Goal: Information Seeking & Learning: Learn about a topic

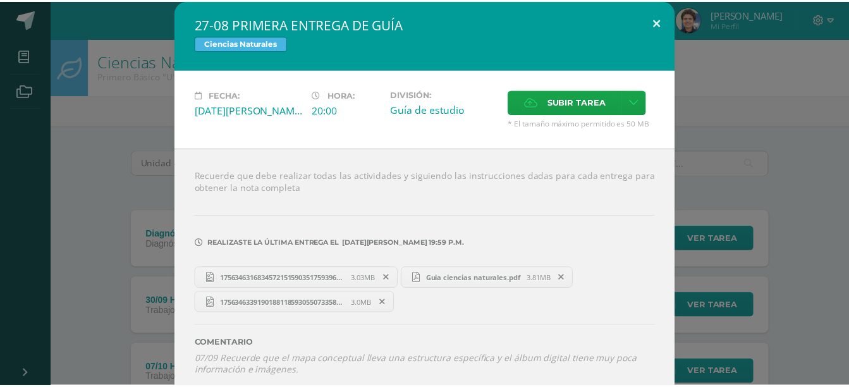
scroll to position [911, 0]
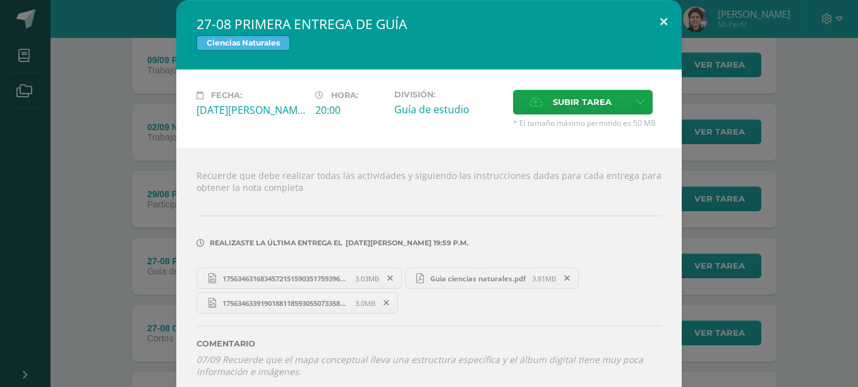
click at [661, 19] on button at bounding box center [664, 21] width 36 height 43
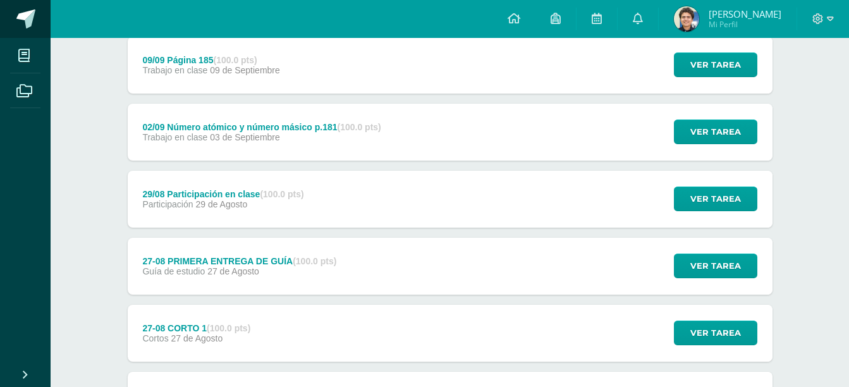
click at [40, 22] on span at bounding box center [69, 19] width 59 height 27
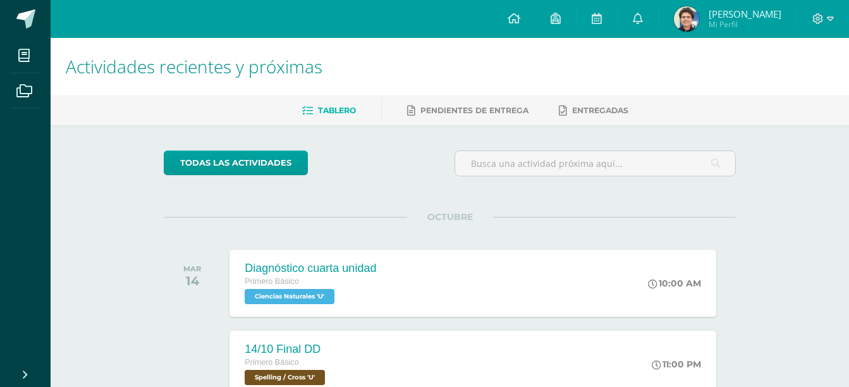
scroll to position [83, 0]
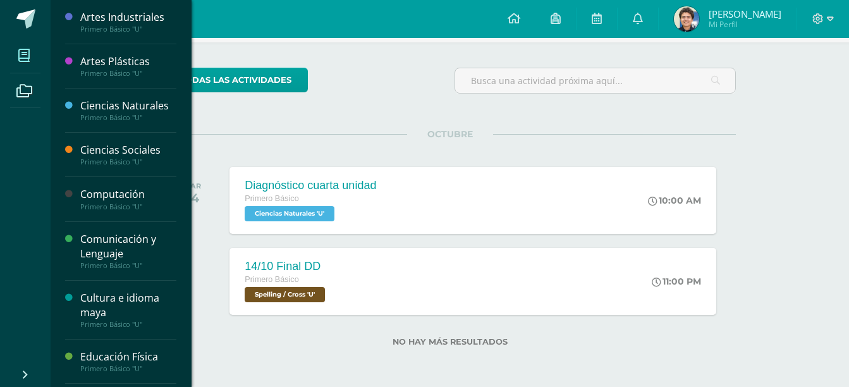
click at [18, 47] on span at bounding box center [24, 55] width 28 height 28
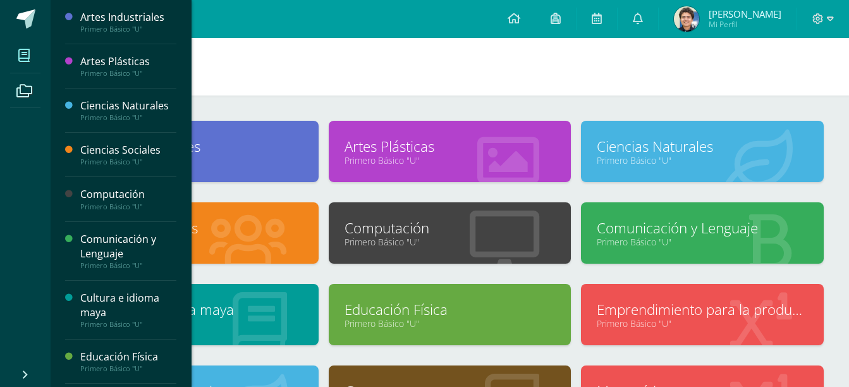
click at [372, 88] on h1 "Mis cursos" at bounding box center [450, 67] width 768 height 58
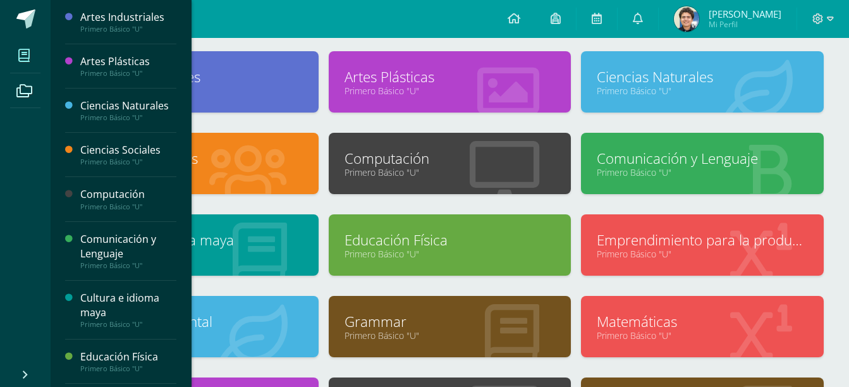
scroll to position [68, 0]
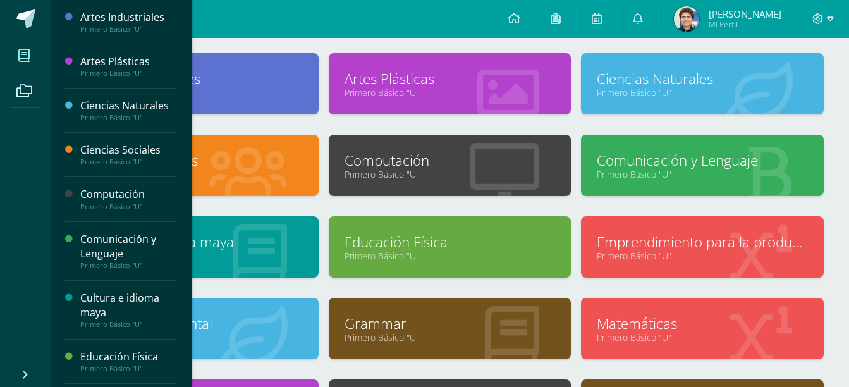
click at [630, 173] on link "Primero Básico "U"" at bounding box center [702, 174] width 211 height 12
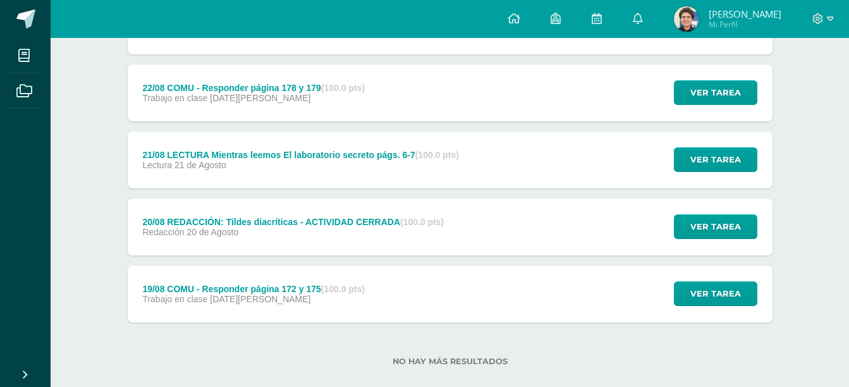
scroll to position [2586, 0]
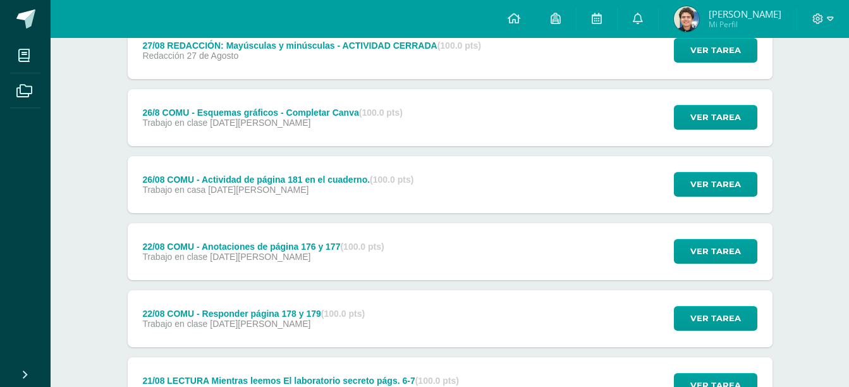
click at [351, 163] on div "26/08 COMU - Actividad de página 181 en el cuaderno. (100.0 pts) Trabajo en cas…" at bounding box center [278, 184] width 301 height 57
click at [0, 0] on div "26/08 COMU - Actividad de página 181 en el cuaderno. Comunicación y Lenguaje" at bounding box center [0, 0] width 0 height 0
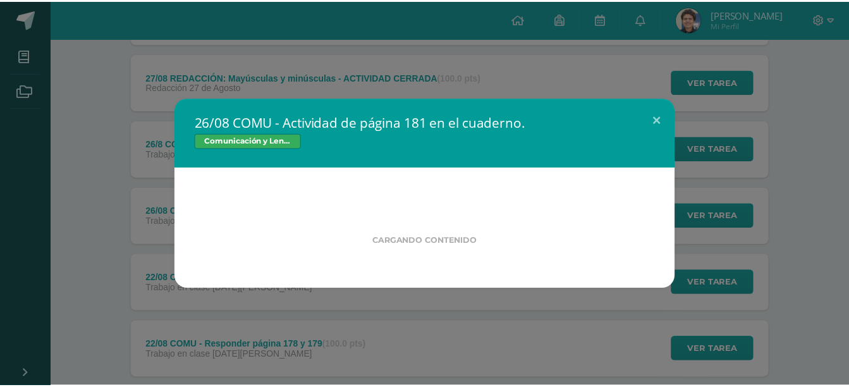
scroll to position [2321, 0]
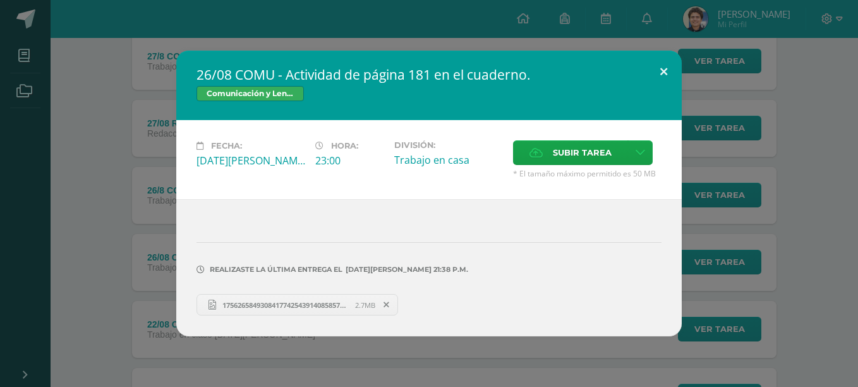
click at [661, 62] on button at bounding box center [664, 72] width 36 height 43
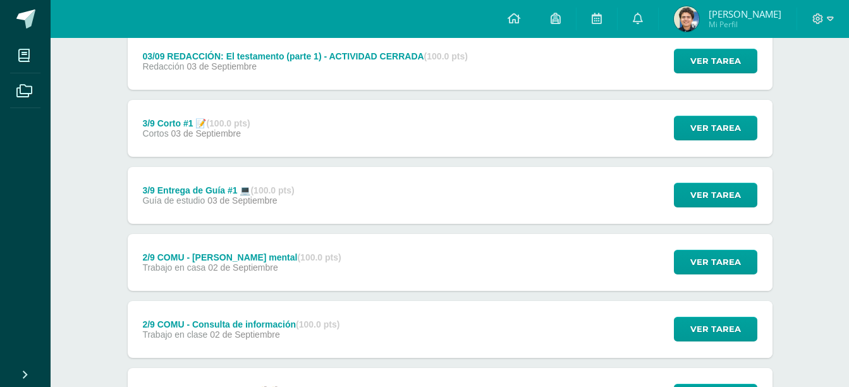
scroll to position [1852, 0]
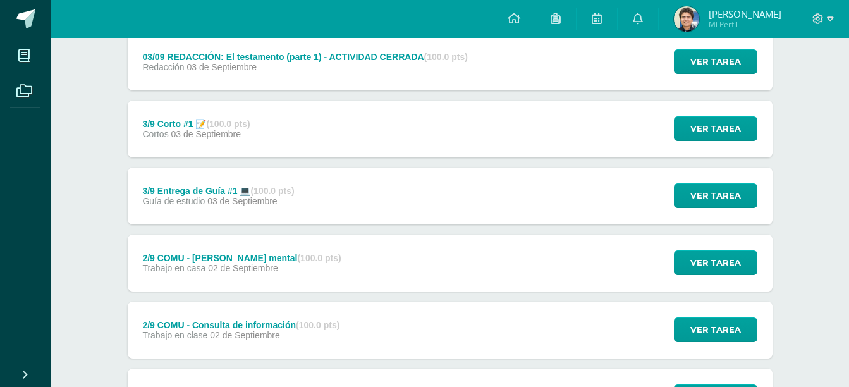
click at [303, 195] on div "3/9 Entrega de Guía #1 💻 (100.0 pts) Guía de estudio 03 de Septiembre" at bounding box center [219, 195] width 182 height 57
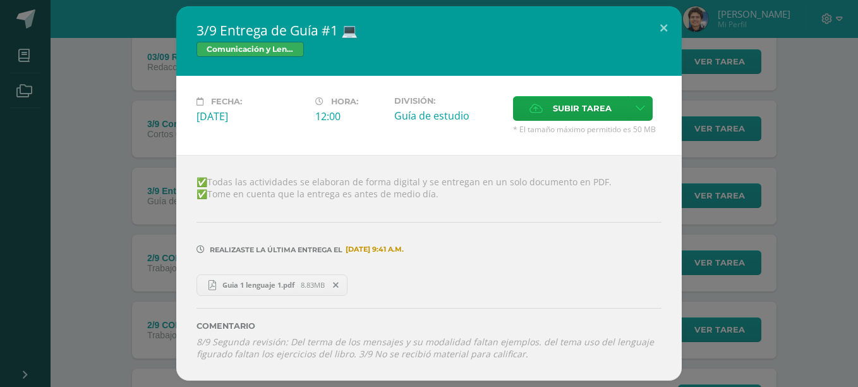
click at [274, 280] on span "Guia 1 lenguaje 1.pdf" at bounding box center [258, 284] width 85 height 9
click at [665, 32] on button at bounding box center [664, 27] width 36 height 43
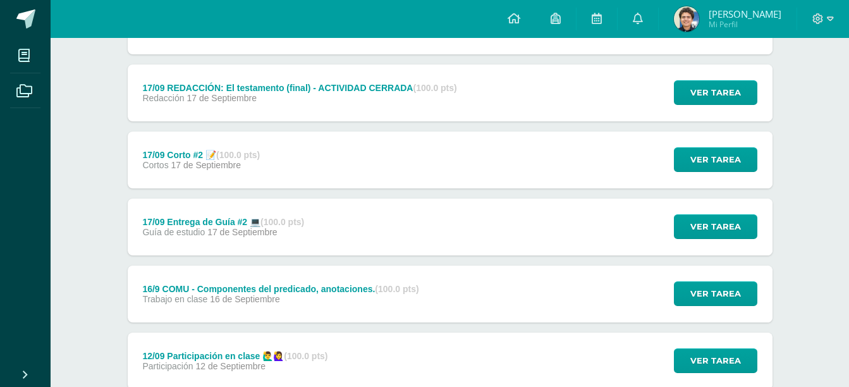
scroll to position [949, 0]
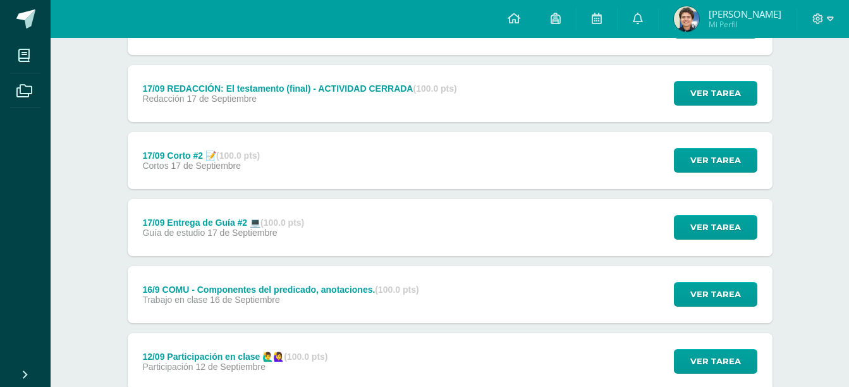
click at [301, 213] on div "17/09 Entrega de Guía #2 💻 (100.0 pts) Guía de estudio 17 de Septiembre" at bounding box center [224, 227] width 192 height 57
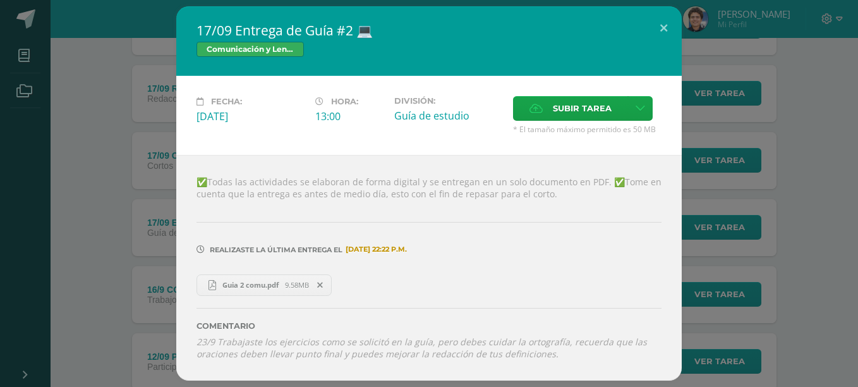
click at [250, 281] on span "Guia 2 comu.pdf" at bounding box center [250, 284] width 69 height 9
click at [664, 22] on button at bounding box center [664, 27] width 36 height 43
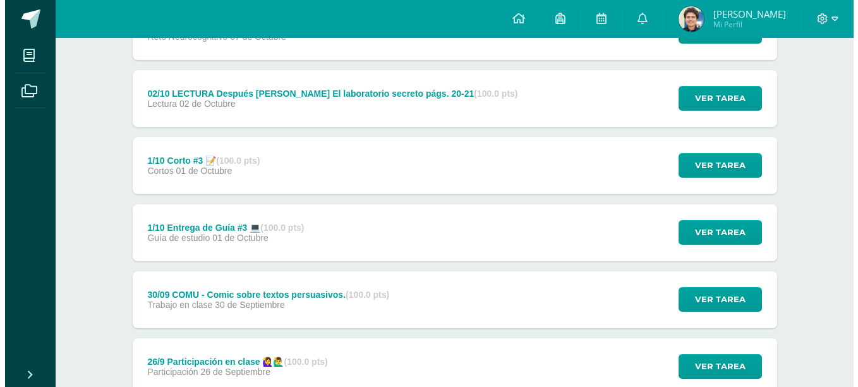
scroll to position [356, 0]
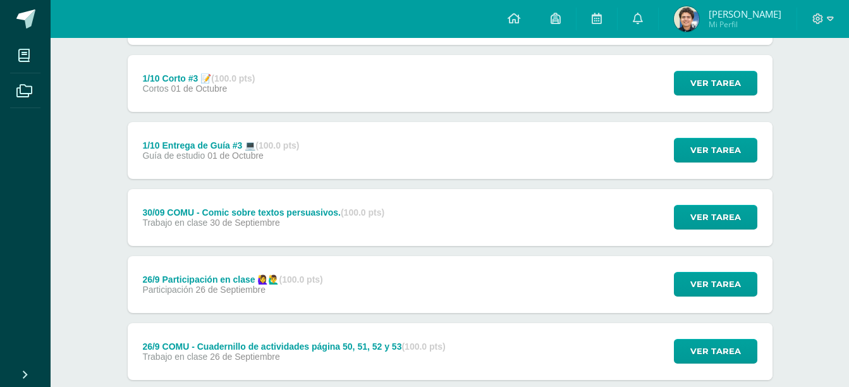
click at [271, 169] on div "1/10 Entrega de Guía #3 💻 (100.0 pts) Guía de estudio 01 de Octubre" at bounding box center [221, 150] width 187 height 57
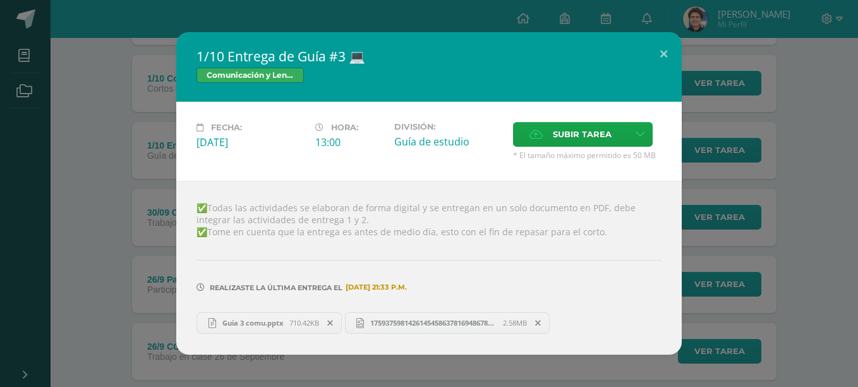
click at [236, 319] on span "Guia 3 comu.pptx" at bounding box center [252, 322] width 73 height 9
click at [653, 44] on button at bounding box center [664, 53] width 36 height 43
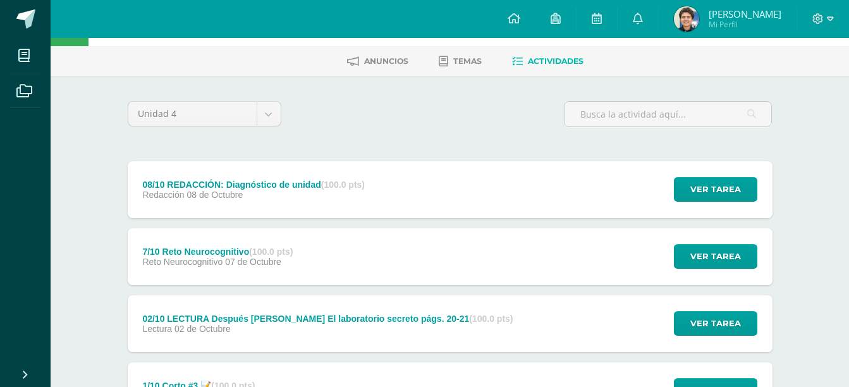
scroll to position [0, 0]
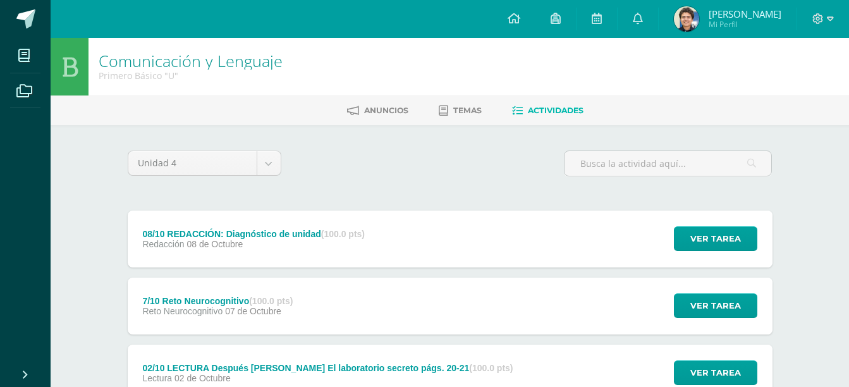
click at [484, 301] on div "7/10 Reto Neurocognitivo (100.0 pts) Reto Neurocognitivo 07 de Octubre Ver tare…" at bounding box center [450, 305] width 645 height 57
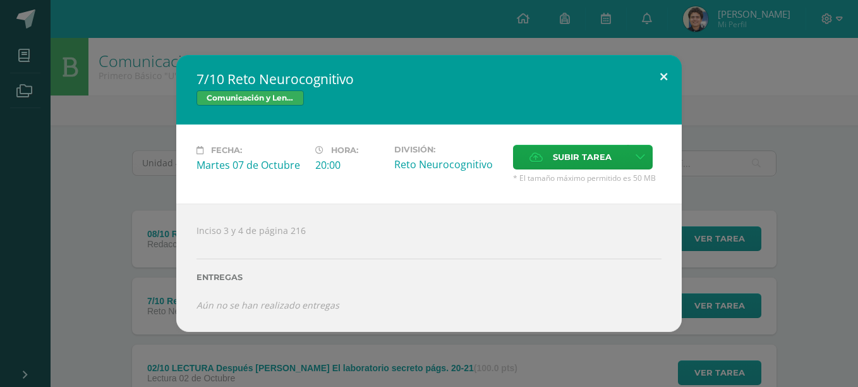
click at [655, 82] on button at bounding box center [664, 76] width 36 height 43
